Goal: Find specific page/section: Find specific page/section

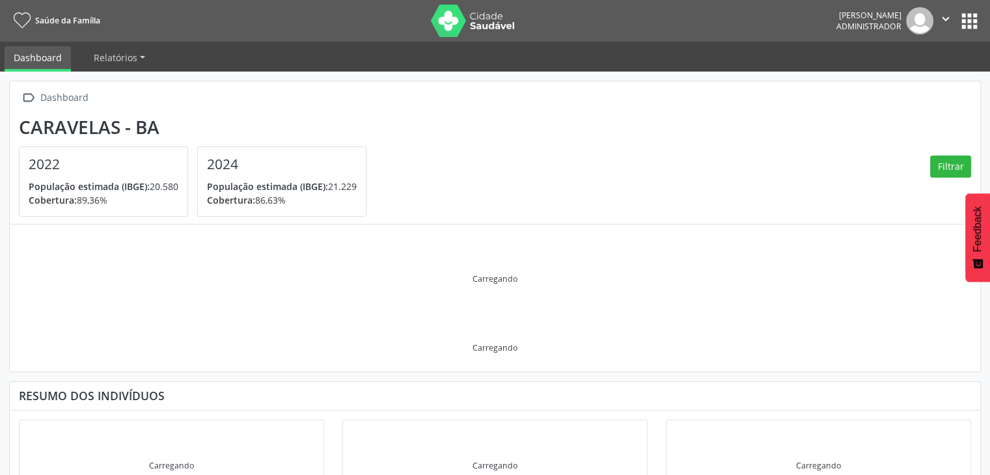
click at [959, 19] on button "apps" at bounding box center [969, 21] width 23 height 23
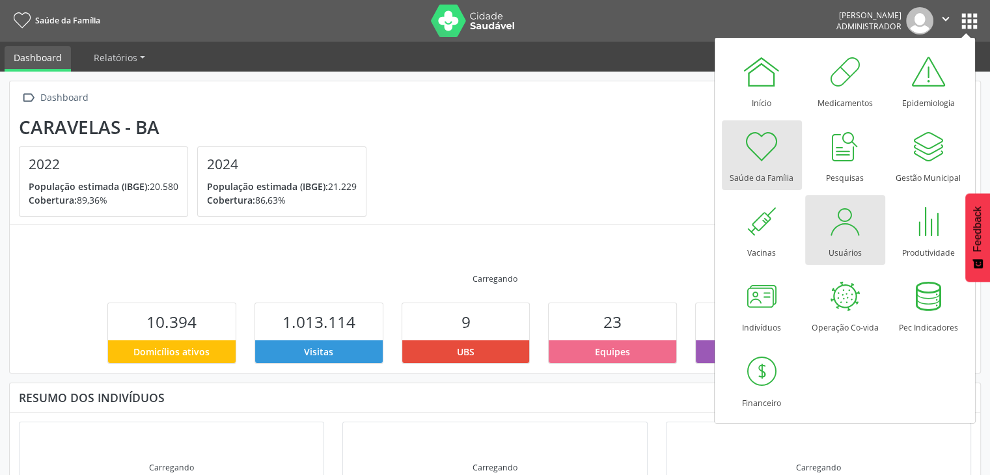
click at [849, 232] on div at bounding box center [844, 221] width 39 height 39
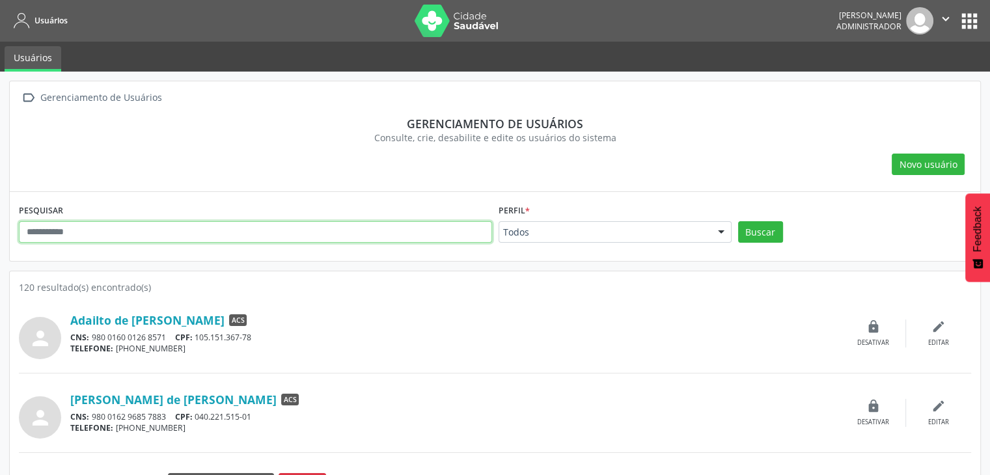
click at [228, 232] on input "text" at bounding box center [255, 232] width 473 height 22
type input "*********"
click at [738, 221] on button "Buscar" at bounding box center [760, 232] width 45 height 22
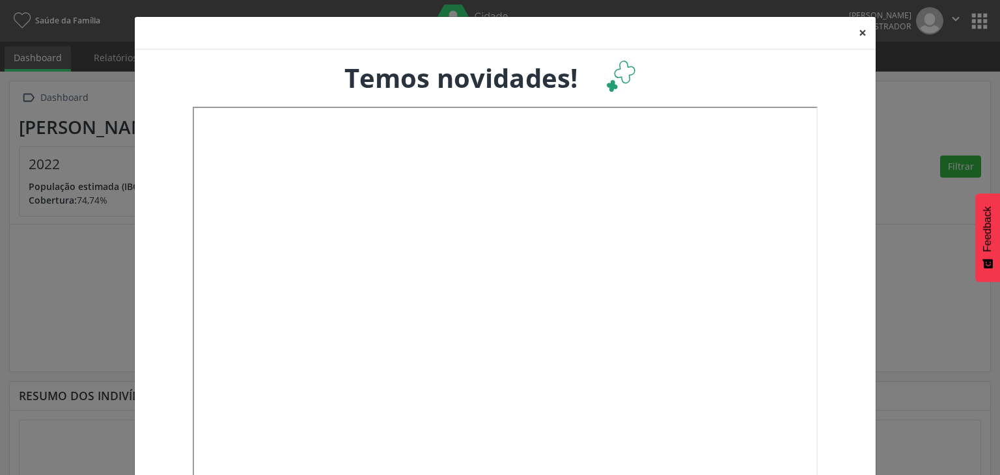
drag, startPoint x: 856, startPoint y: 34, endPoint x: 823, endPoint y: 39, distance: 34.1
click at [856, 34] on button "×" at bounding box center [862, 33] width 26 height 32
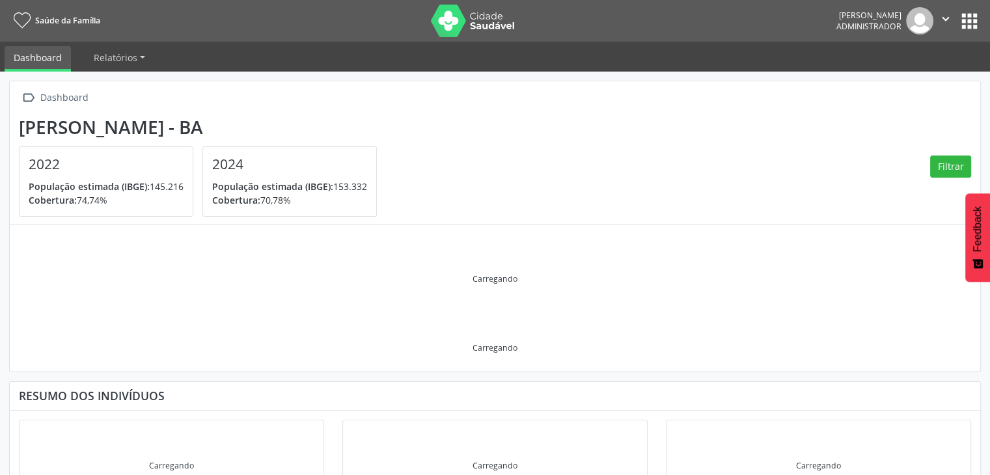
click at [472, 33] on img at bounding box center [473, 21] width 85 height 33
